Goal: Task Accomplishment & Management: Use online tool/utility

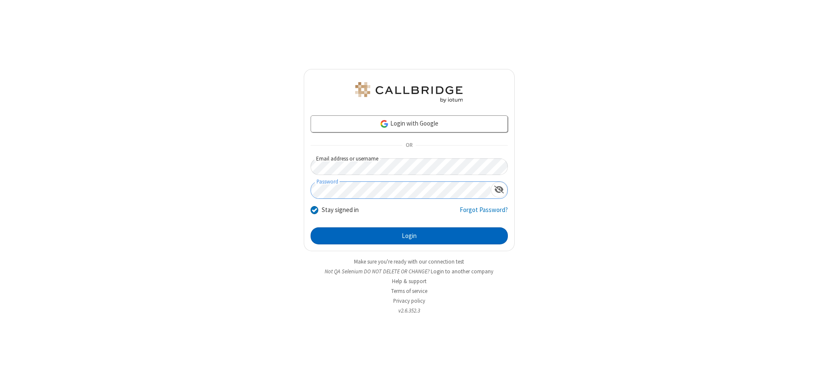
click at [409, 236] on button "Login" at bounding box center [409, 235] width 197 height 17
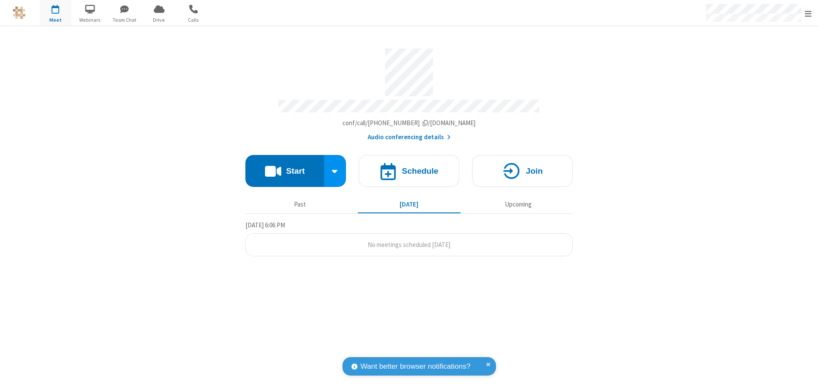
click at [808, 13] on span "Open menu" at bounding box center [808, 13] width 7 height 9
click at [159, 20] on span "Drive" at bounding box center [159, 20] width 32 height 8
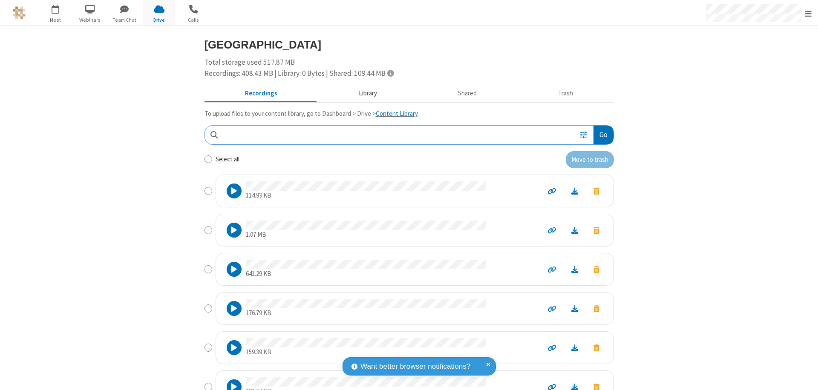
click at [363, 93] on button "Library" at bounding box center [368, 94] width 100 height 16
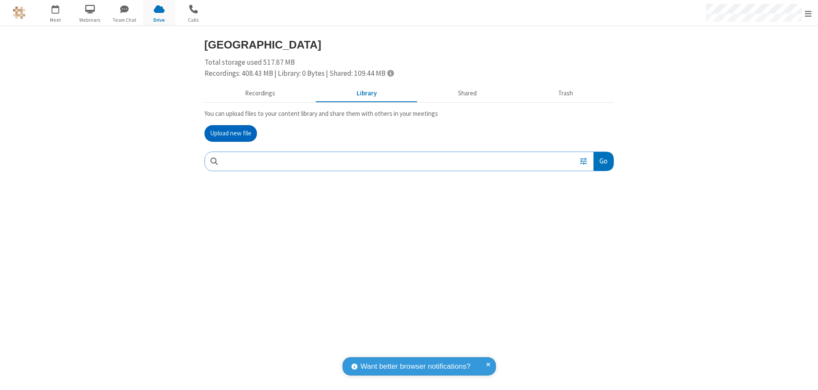
click at [230, 133] on button "Upload new file" at bounding box center [230, 133] width 52 height 17
click at [596, 217] on span "Move to trash" at bounding box center [596, 217] width 6 height 8
